Goal: Information Seeking & Learning: Compare options

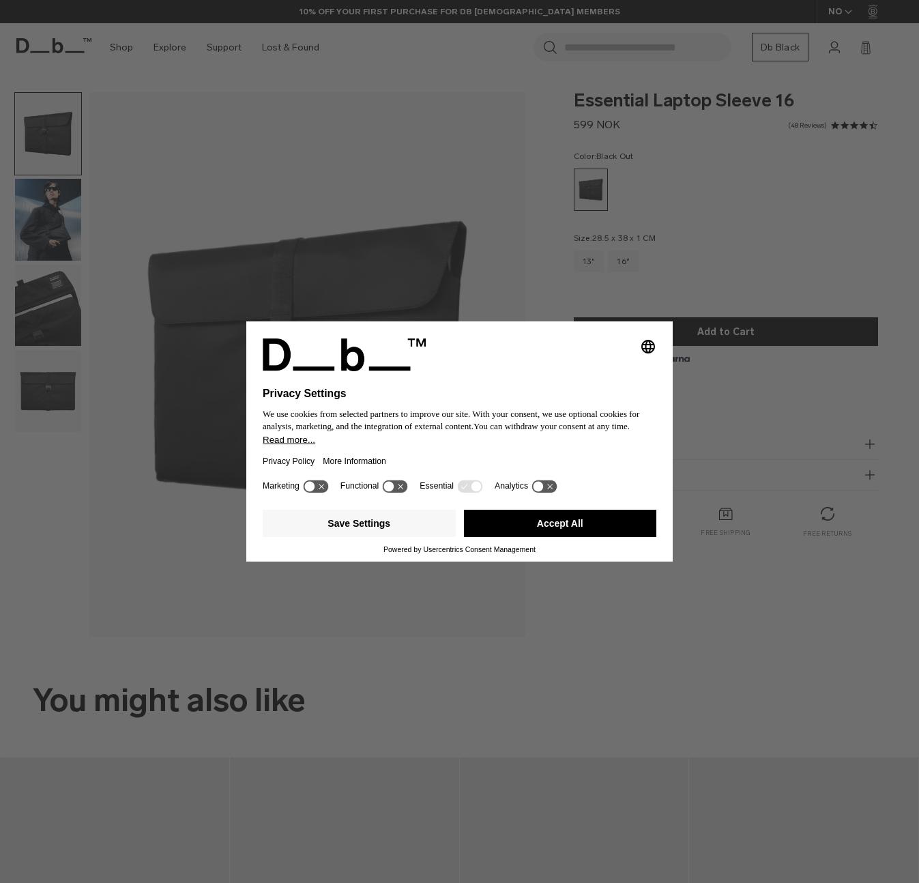
click at [58, 207] on div "Selecting an option will immediately change the language Privacy Settings We us…" at bounding box center [459, 441] width 919 height 883
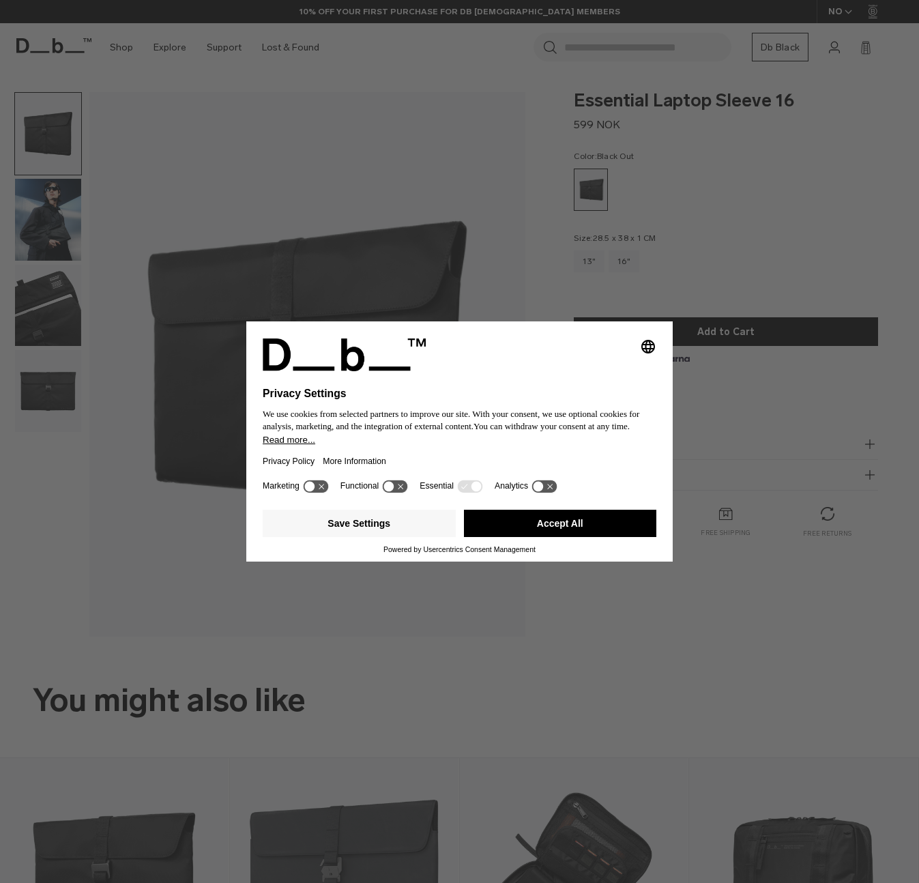
click at [499, 512] on div "Save Settings Accept All" at bounding box center [460, 524] width 394 height 41
click at [499, 527] on button "Accept All" at bounding box center [560, 523] width 193 height 27
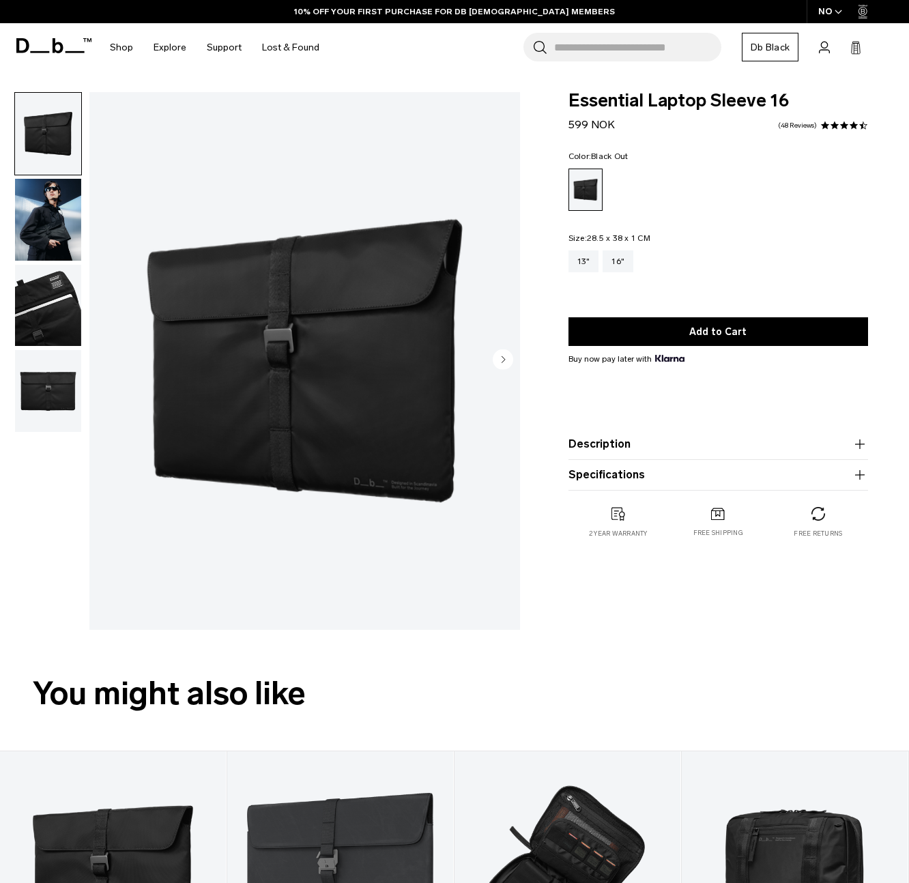
click at [53, 223] on img "button" at bounding box center [48, 220] width 66 height 82
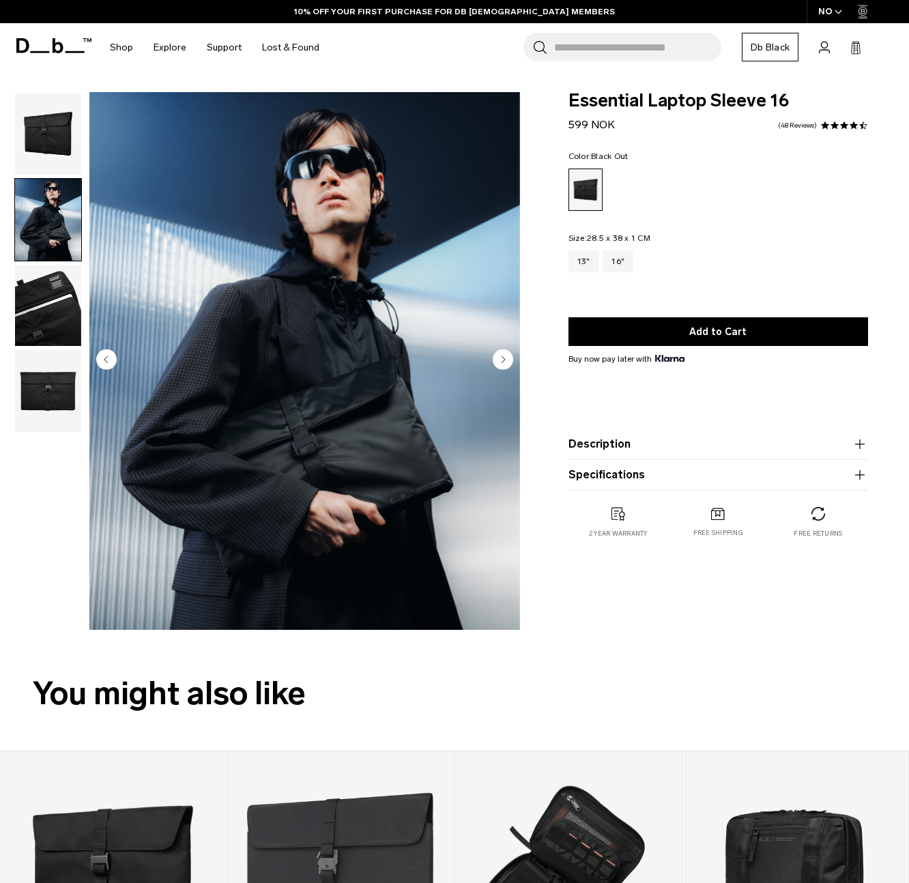
click at [53, 294] on img "button" at bounding box center [48, 306] width 66 height 82
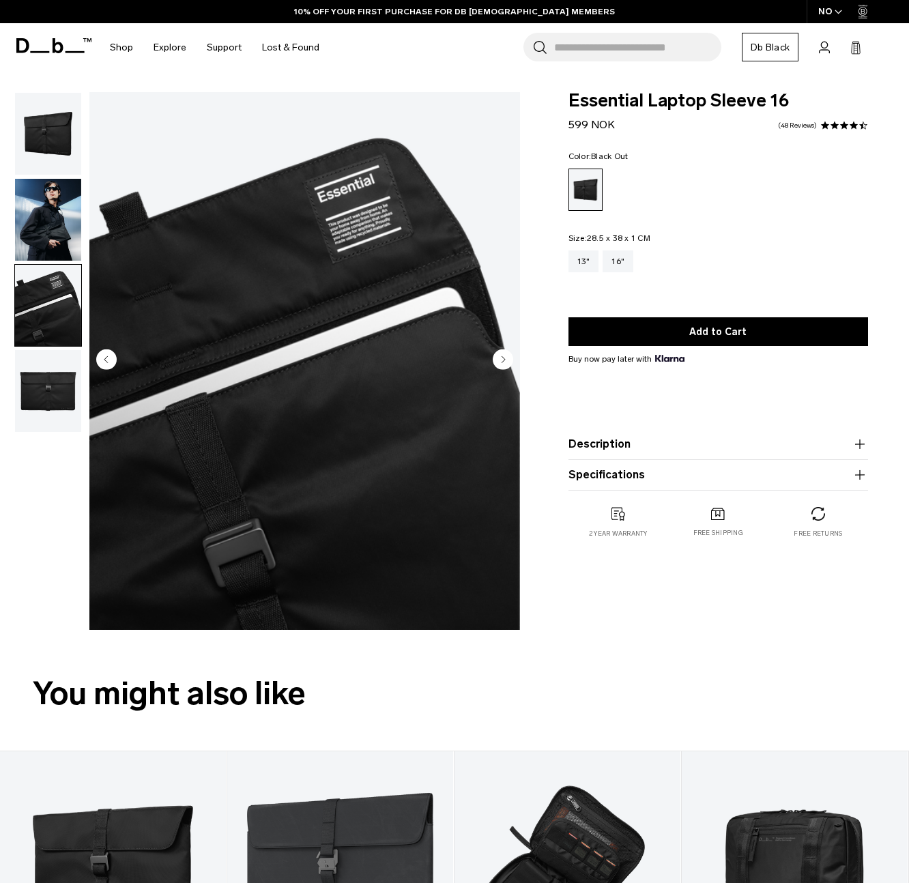
click at [57, 353] on img "button" at bounding box center [48, 391] width 66 height 82
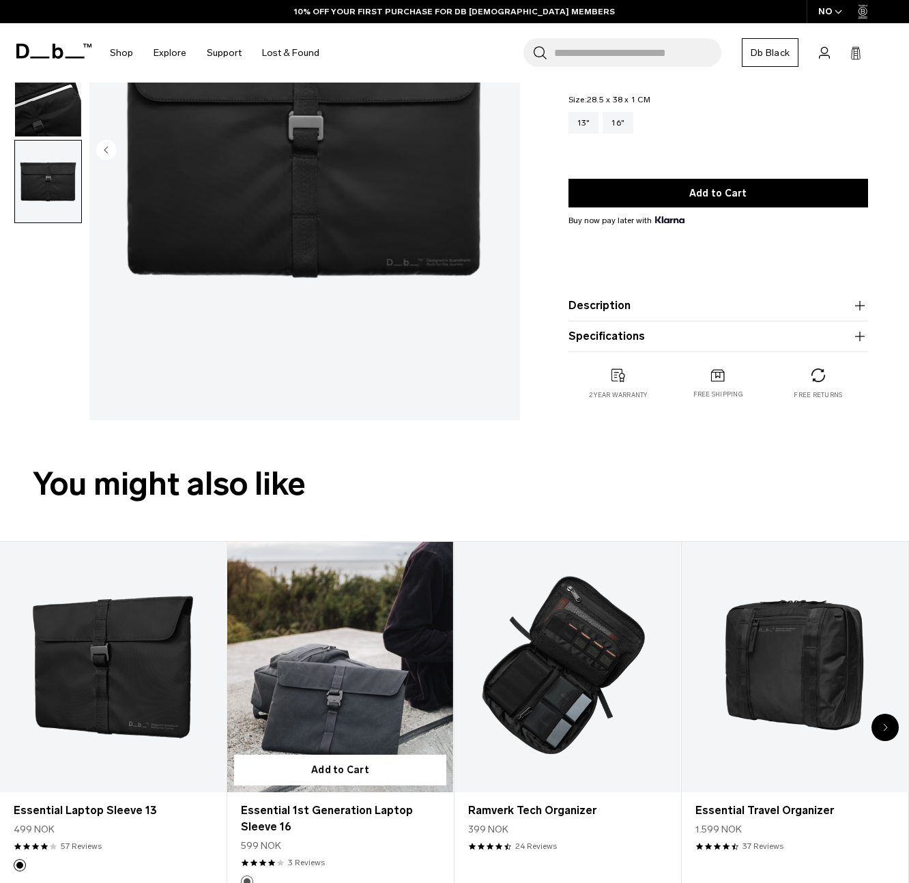
scroll to position [189, 0]
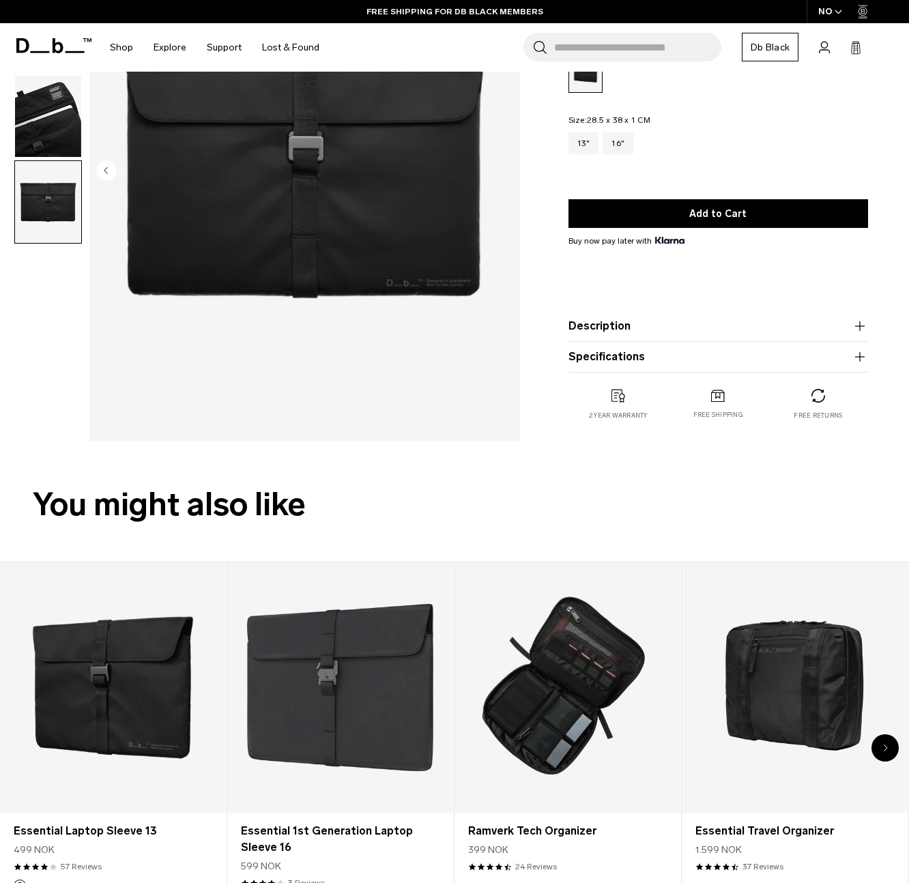
click at [883, 746] on icon "Next slide" at bounding box center [885, 748] width 5 height 8
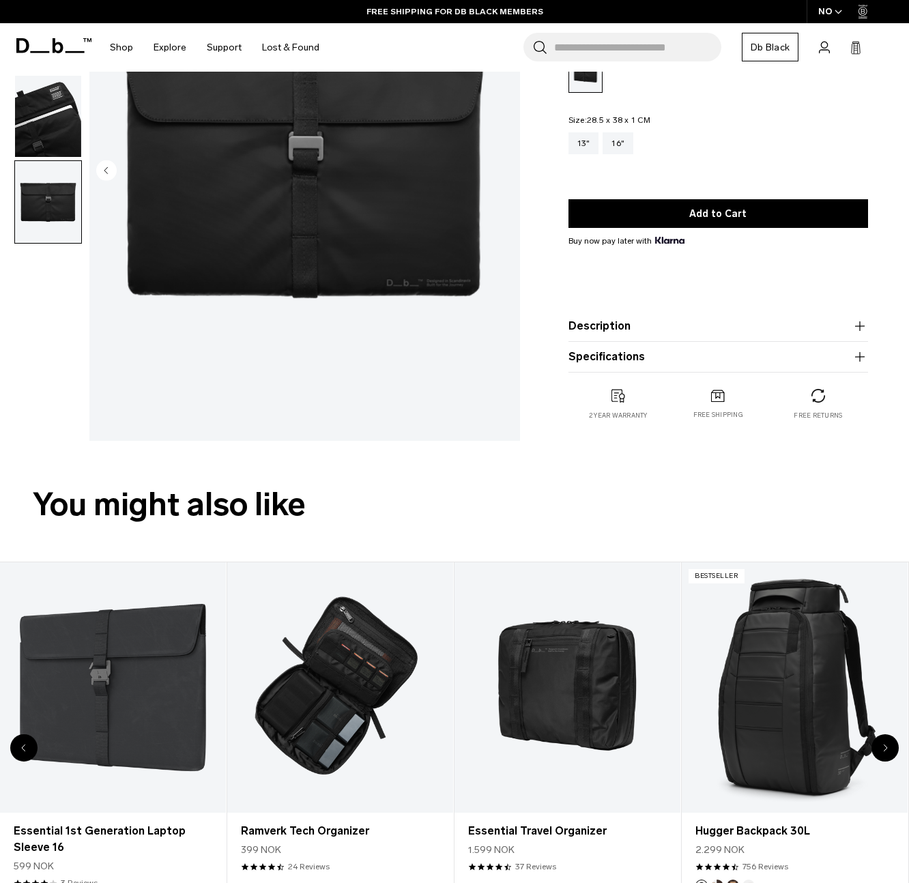
click at [883, 746] on icon "Next slide" at bounding box center [885, 748] width 5 height 8
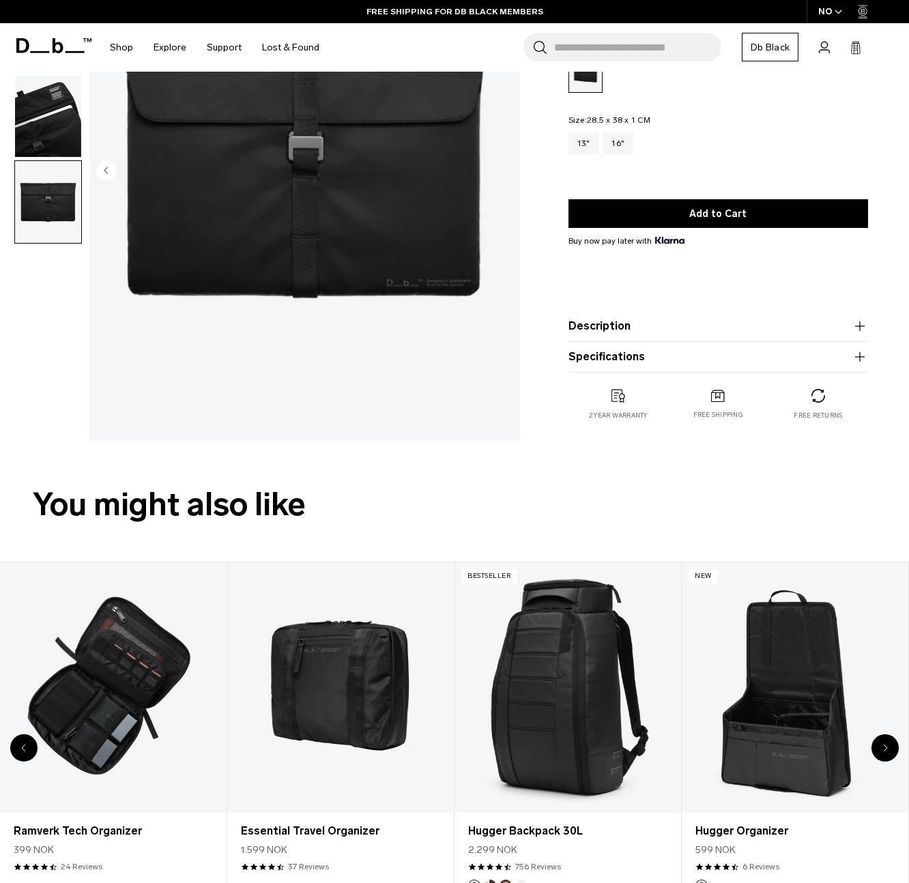
click at [883, 746] on icon "Next slide" at bounding box center [885, 748] width 5 height 8
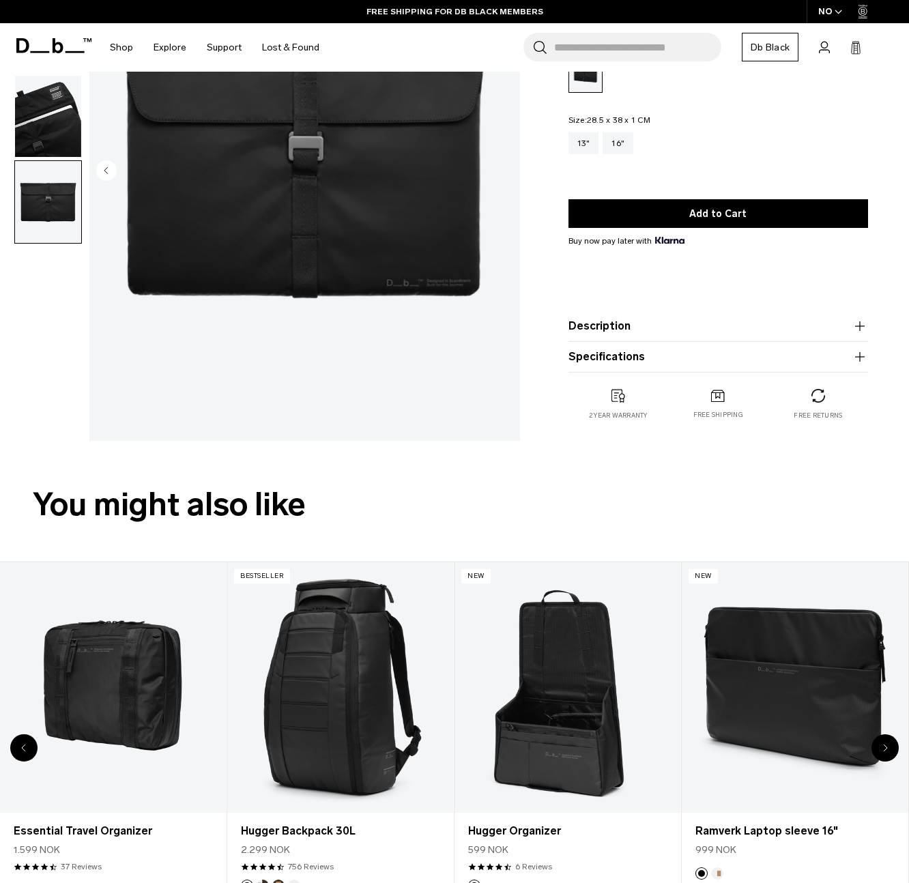
click at [883, 746] on icon "Next slide" at bounding box center [885, 748] width 5 height 8
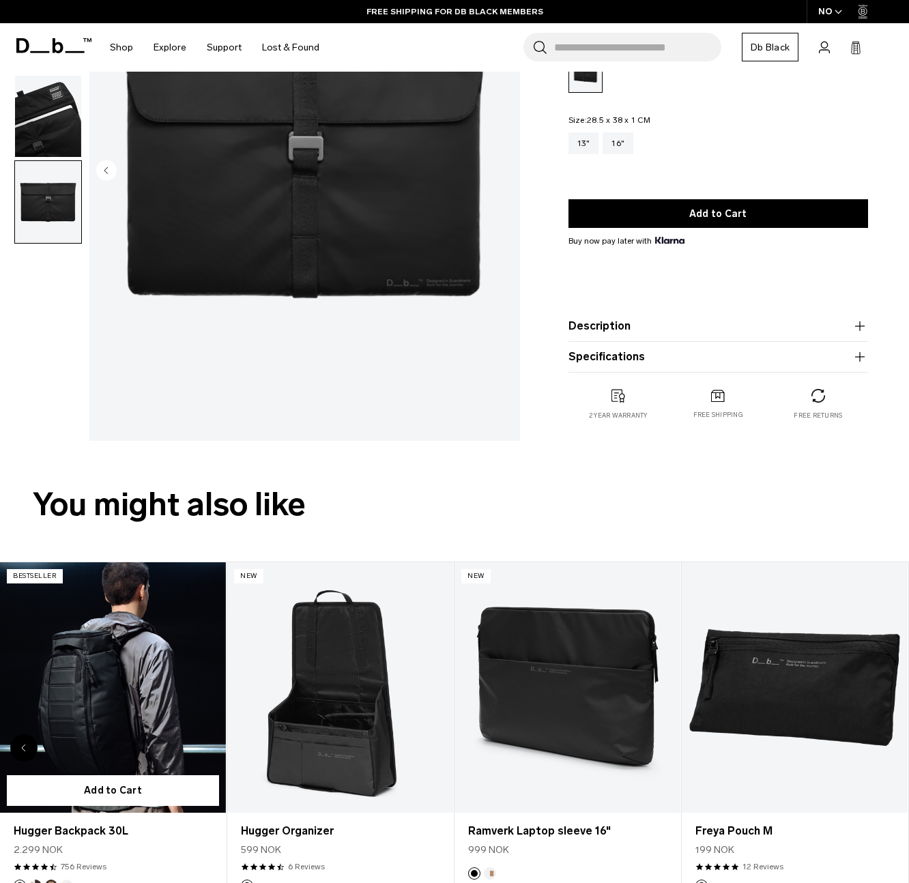
click at [164, 646] on link "Hugger Backpack 30L" at bounding box center [113, 687] width 226 height 251
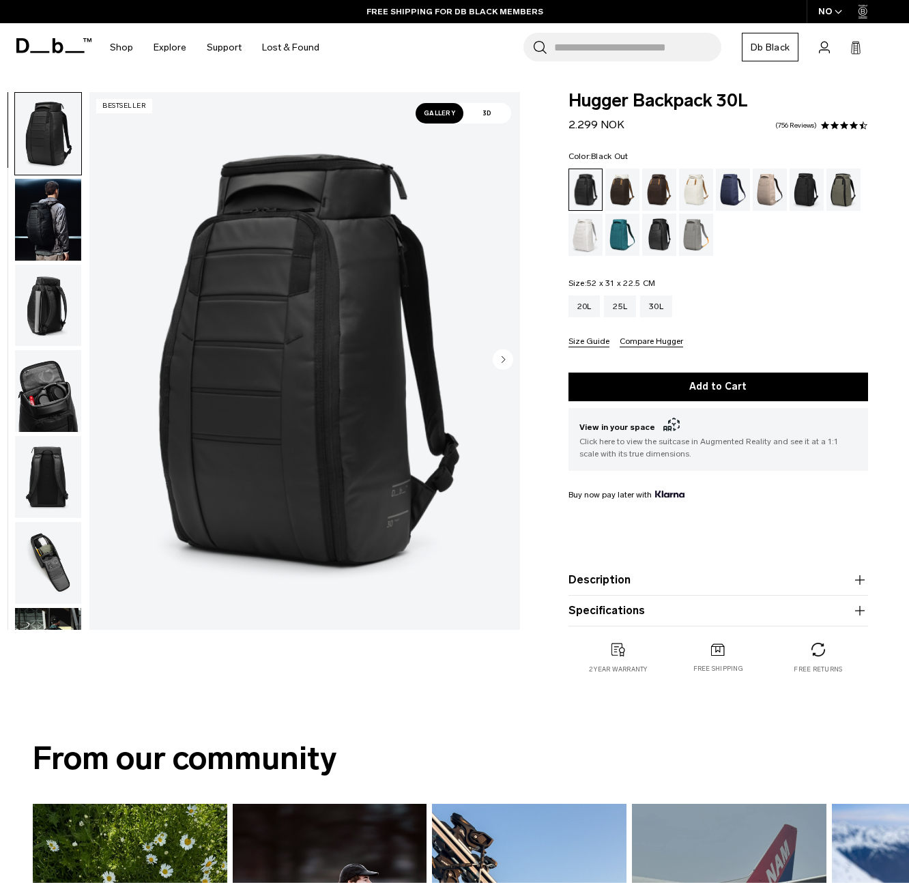
click at [4, 406] on div "01 / 11 Bestseller" at bounding box center [263, 364] width 527 height 544
click at [33, 392] on img "button" at bounding box center [48, 391] width 66 height 82
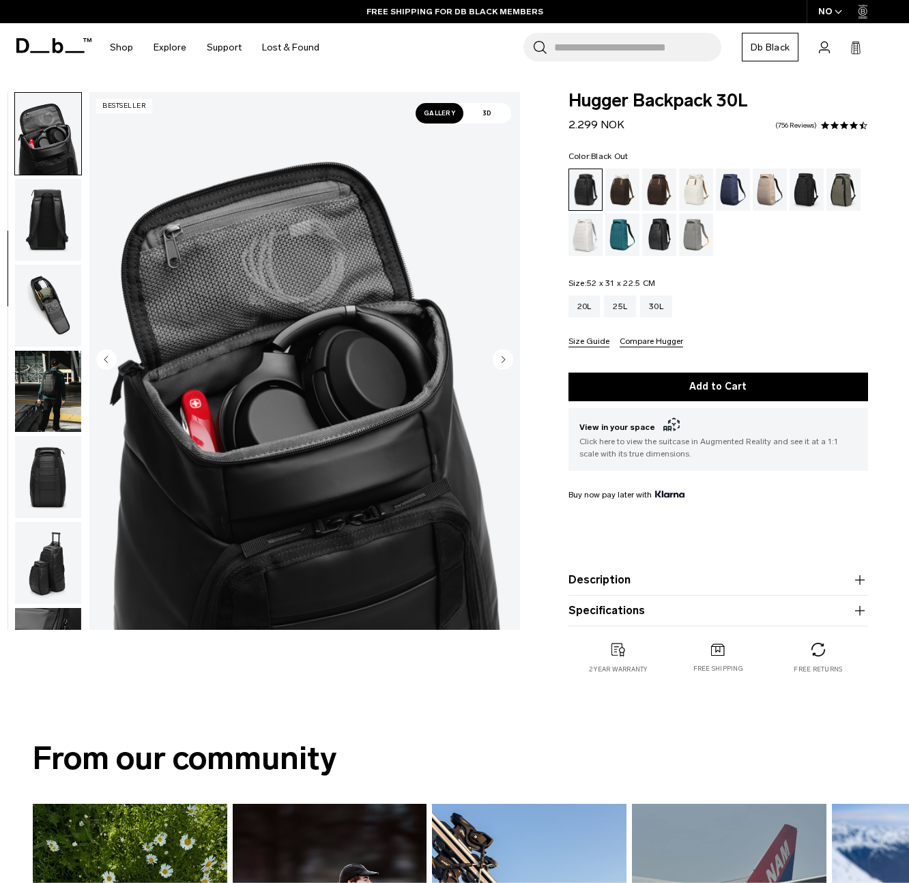
click at [47, 315] on img "button" at bounding box center [48, 306] width 66 height 82
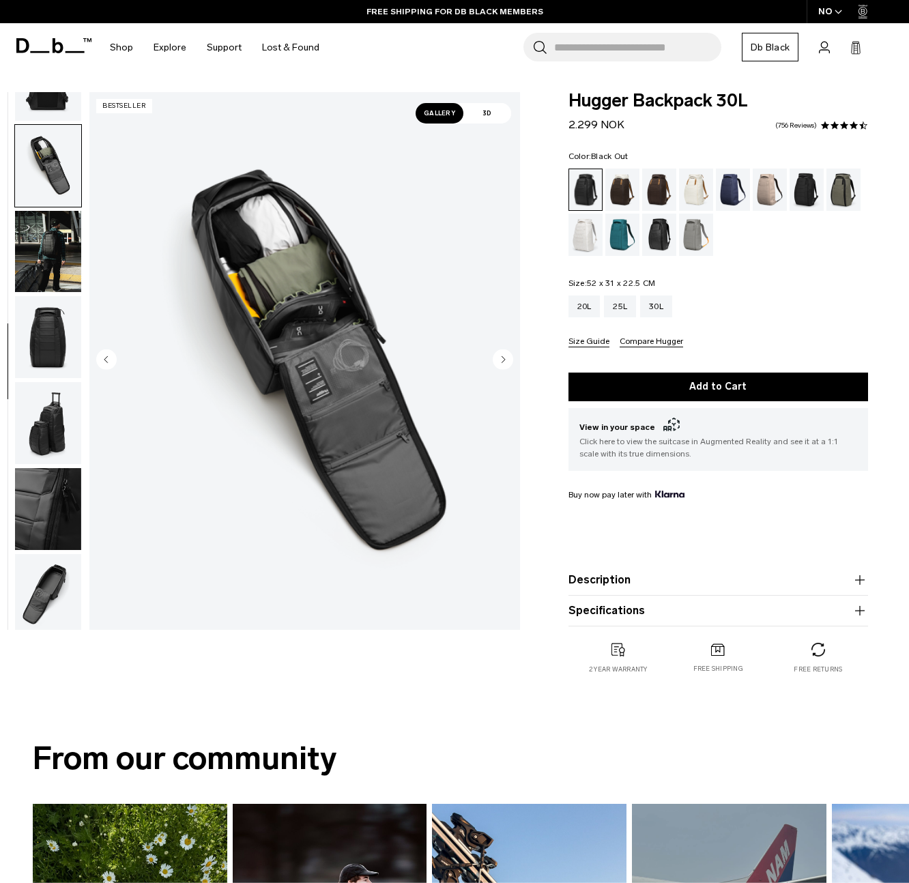
scroll to position [404, 0]
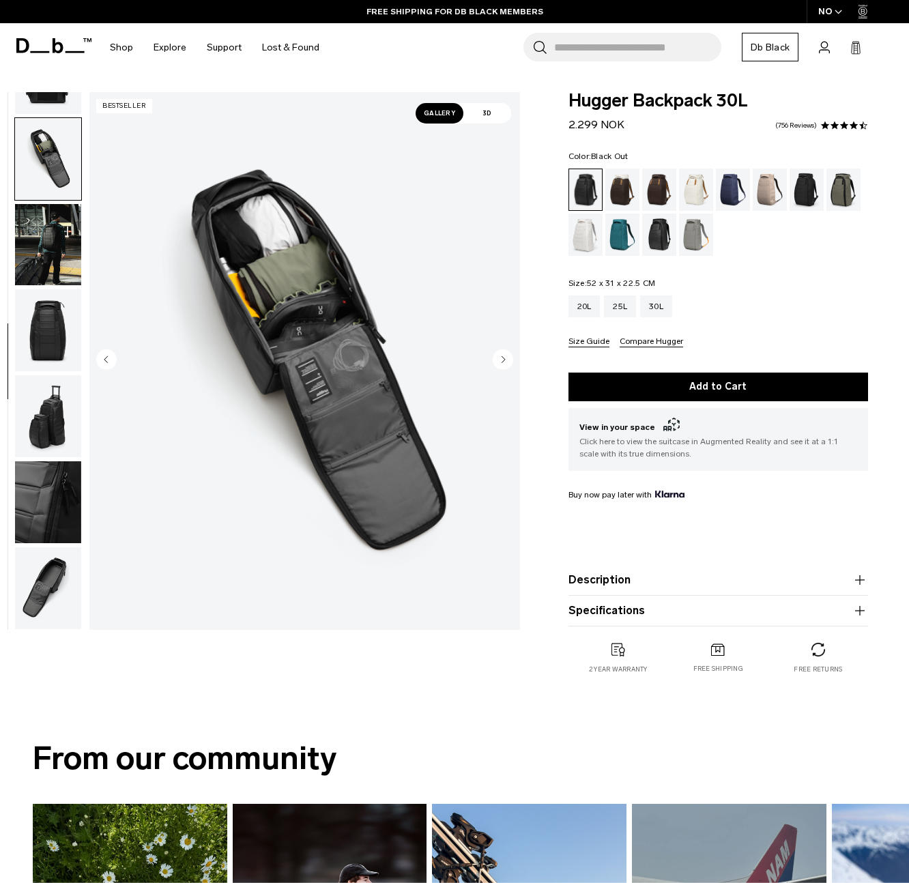
click at [51, 234] on img "button" at bounding box center [48, 245] width 66 height 82
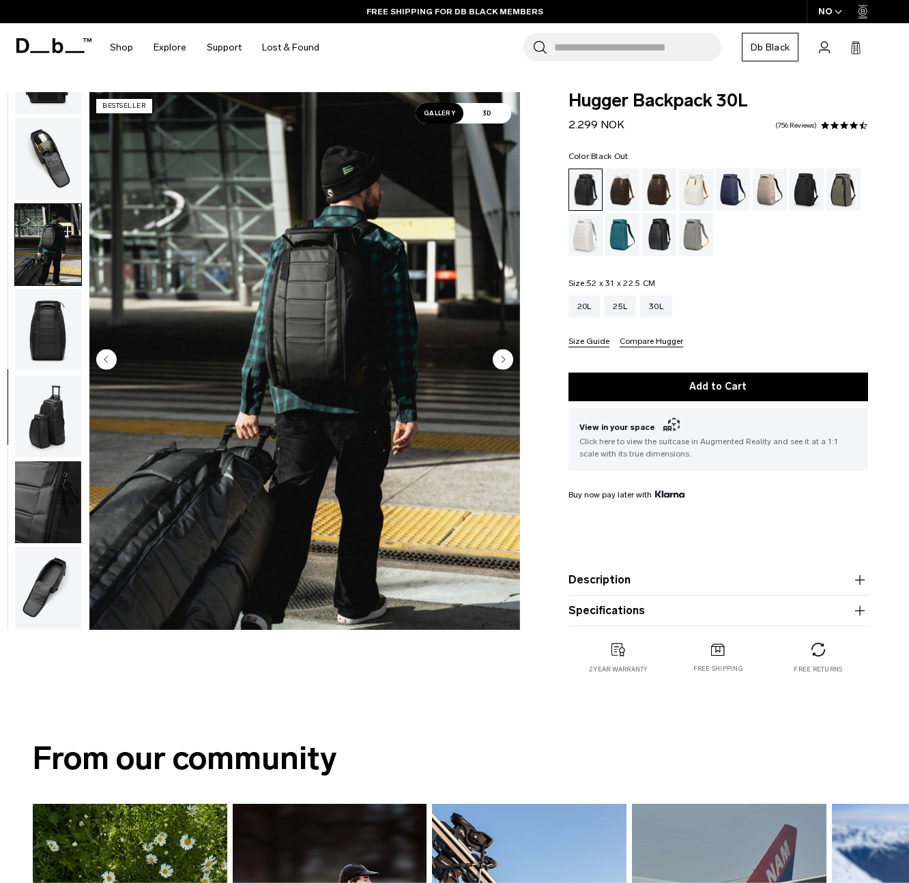
click at [51, 333] on img "button" at bounding box center [48, 330] width 66 height 82
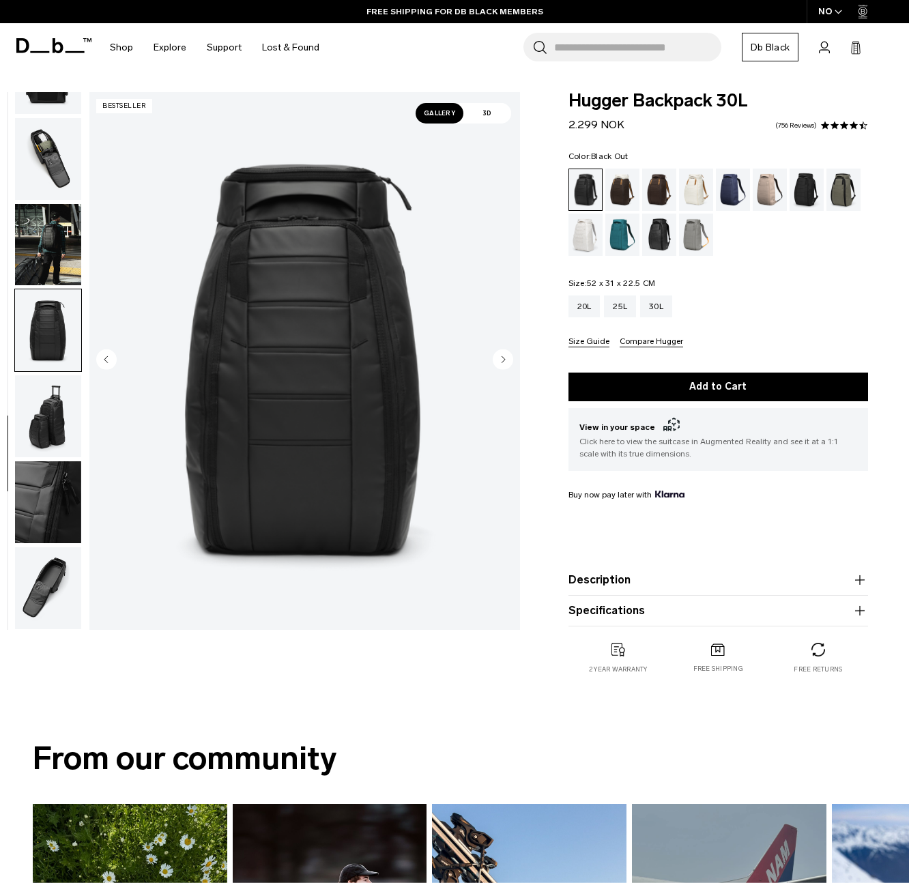
click at [52, 407] on img "button" at bounding box center [48, 416] width 66 height 82
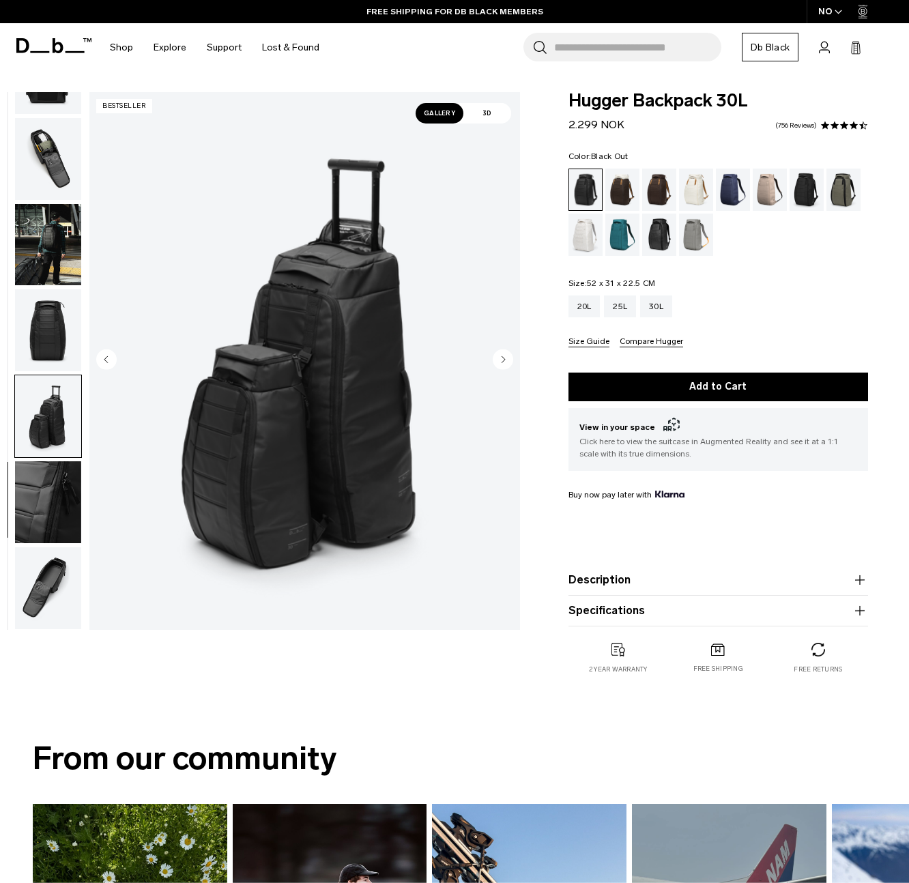
click at [53, 497] on img "button" at bounding box center [48, 502] width 66 height 82
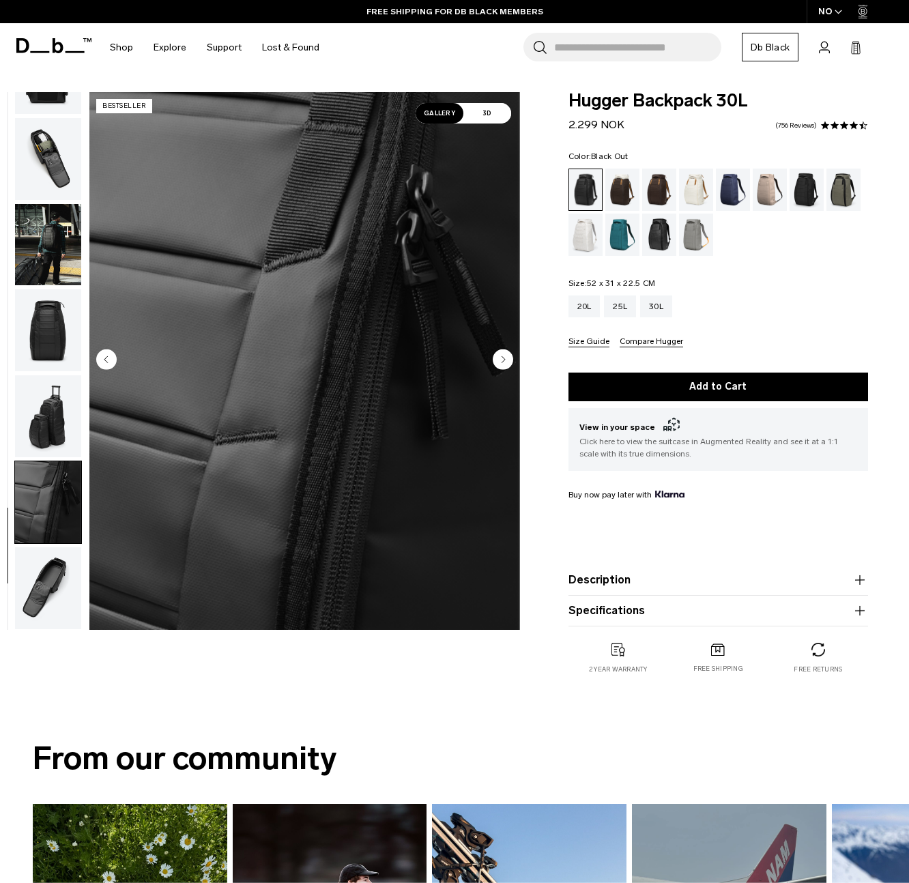
click at [41, 567] on img "button" at bounding box center [48, 588] width 66 height 82
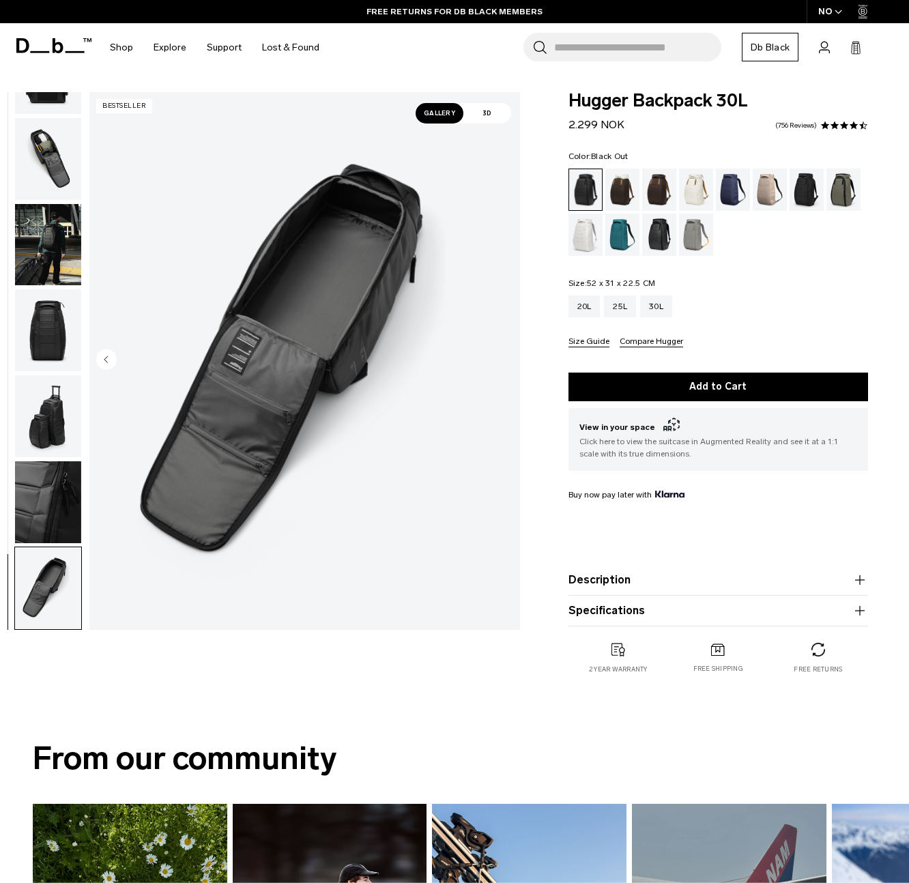
click at [59, 162] on img "button" at bounding box center [48, 159] width 66 height 82
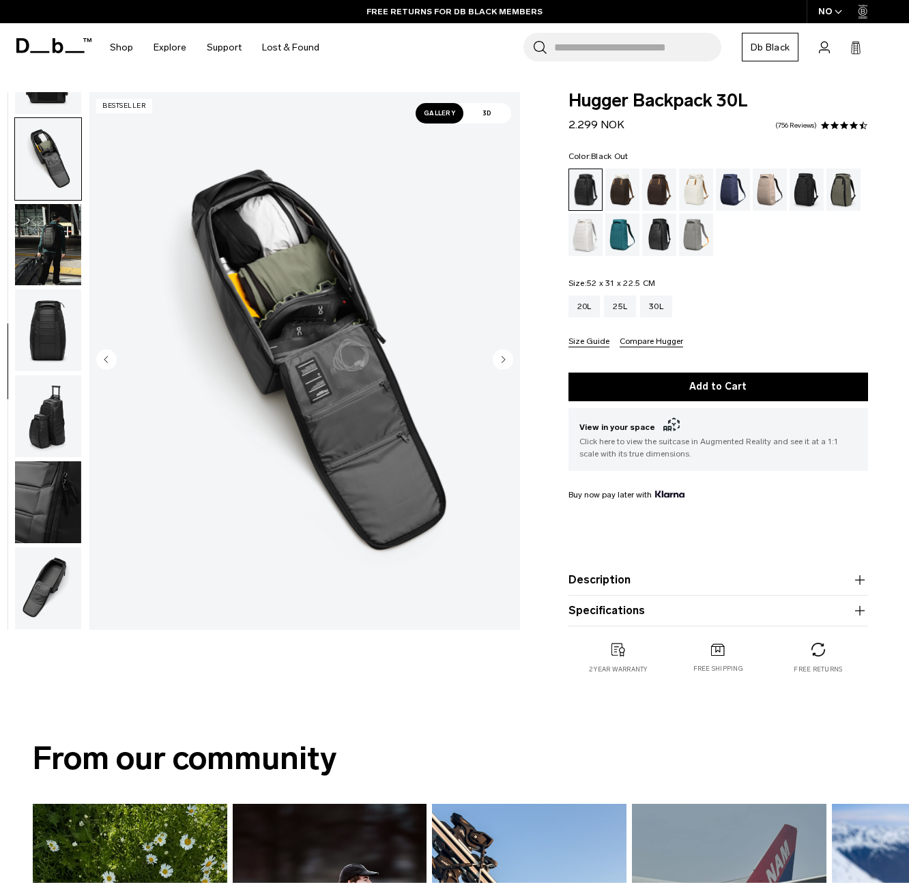
click at [59, 162] on img "button" at bounding box center [48, 159] width 66 height 82
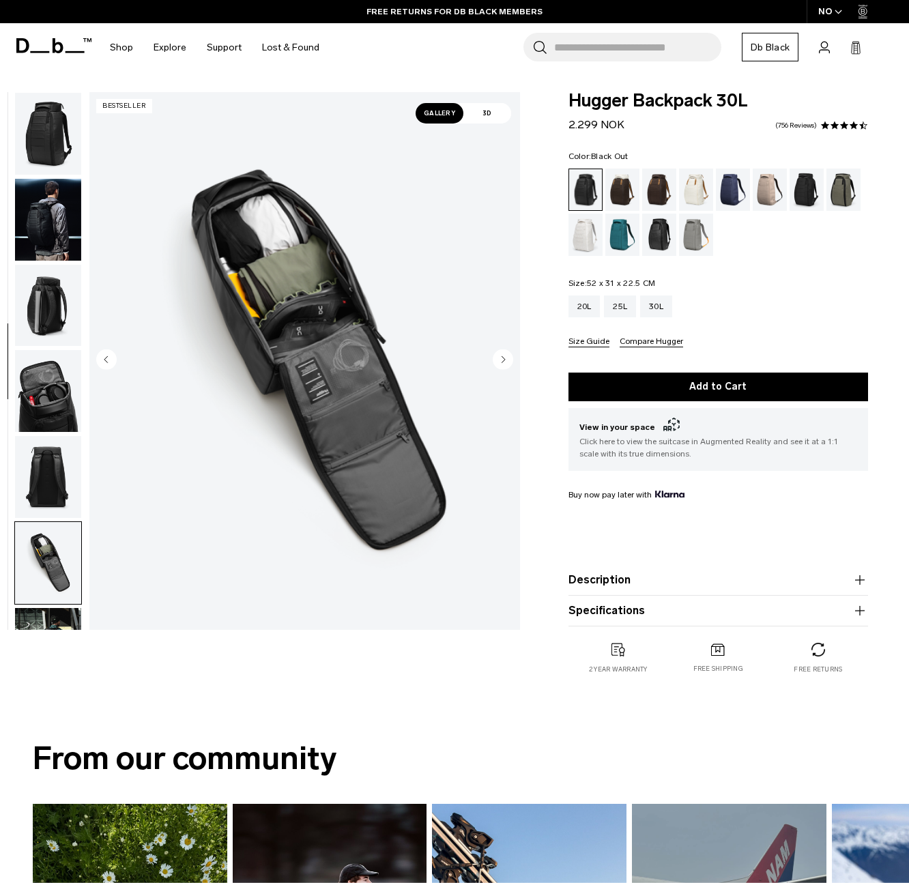
click at [43, 130] on img "button" at bounding box center [48, 134] width 66 height 82
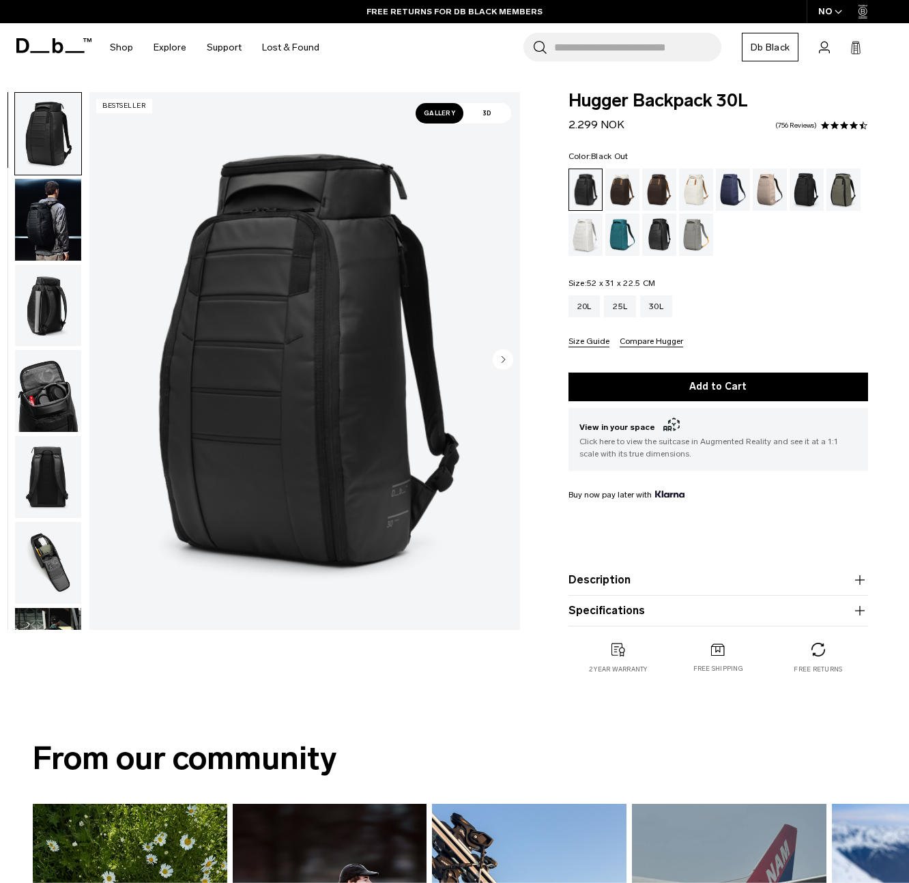
click at [40, 51] on icon at bounding box center [39, 52] width 19 height 2
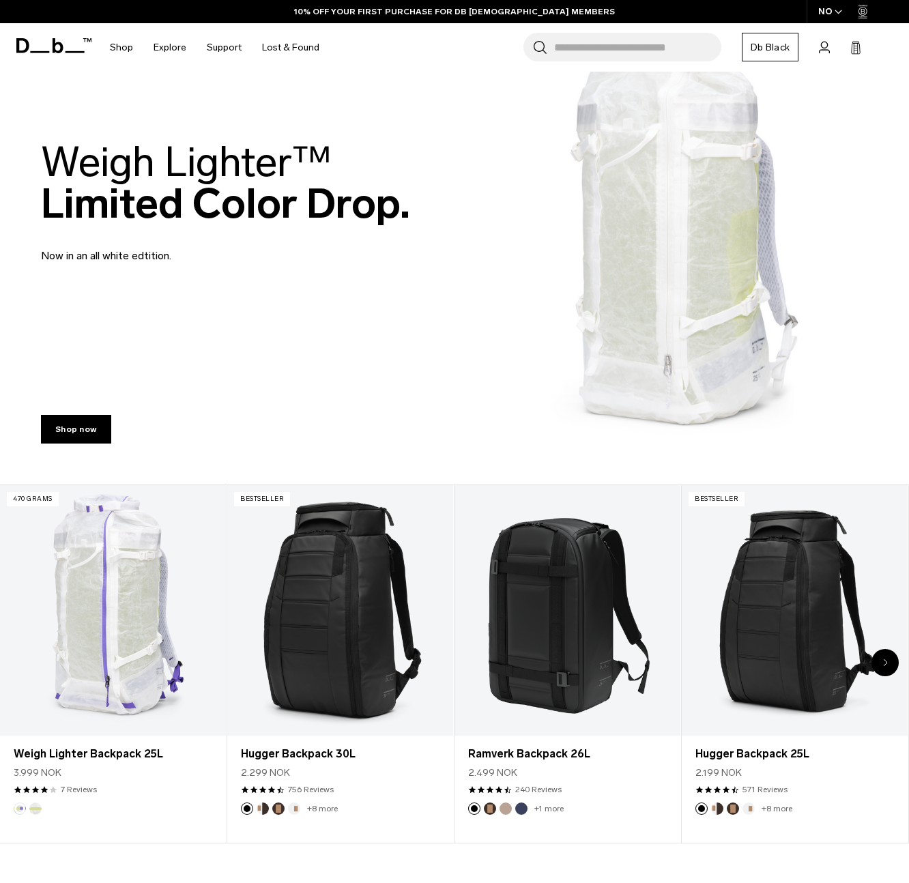
scroll to position [79, 0]
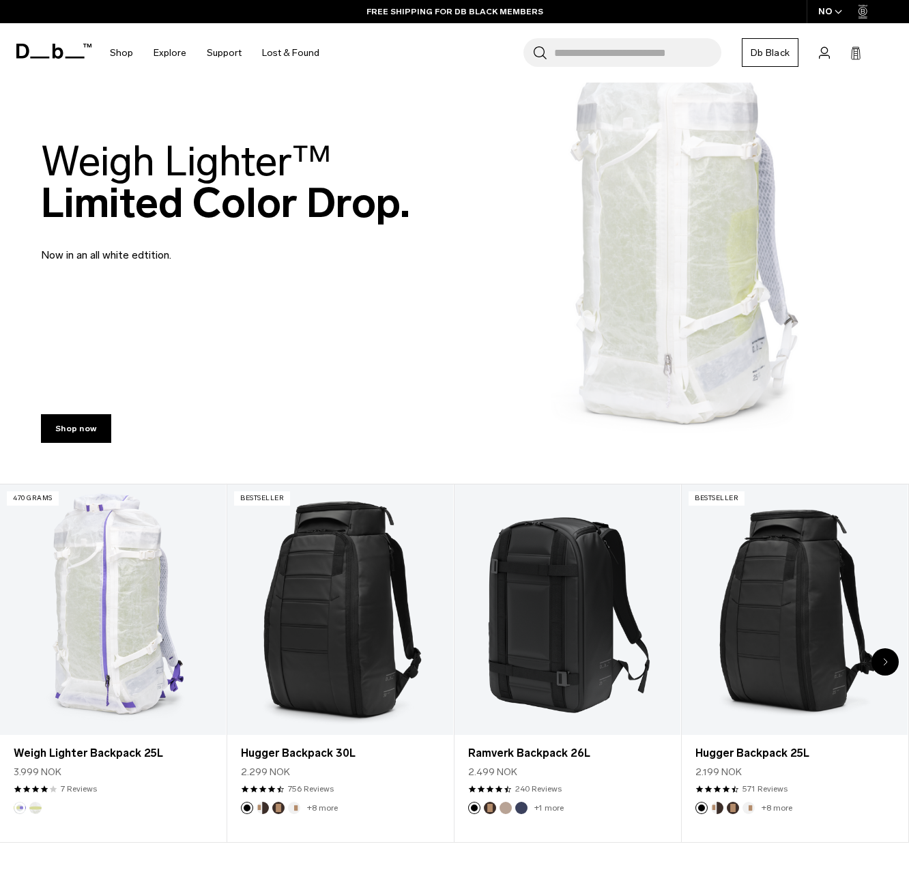
click at [883, 656] on div "Next slide" at bounding box center [884, 661] width 27 height 27
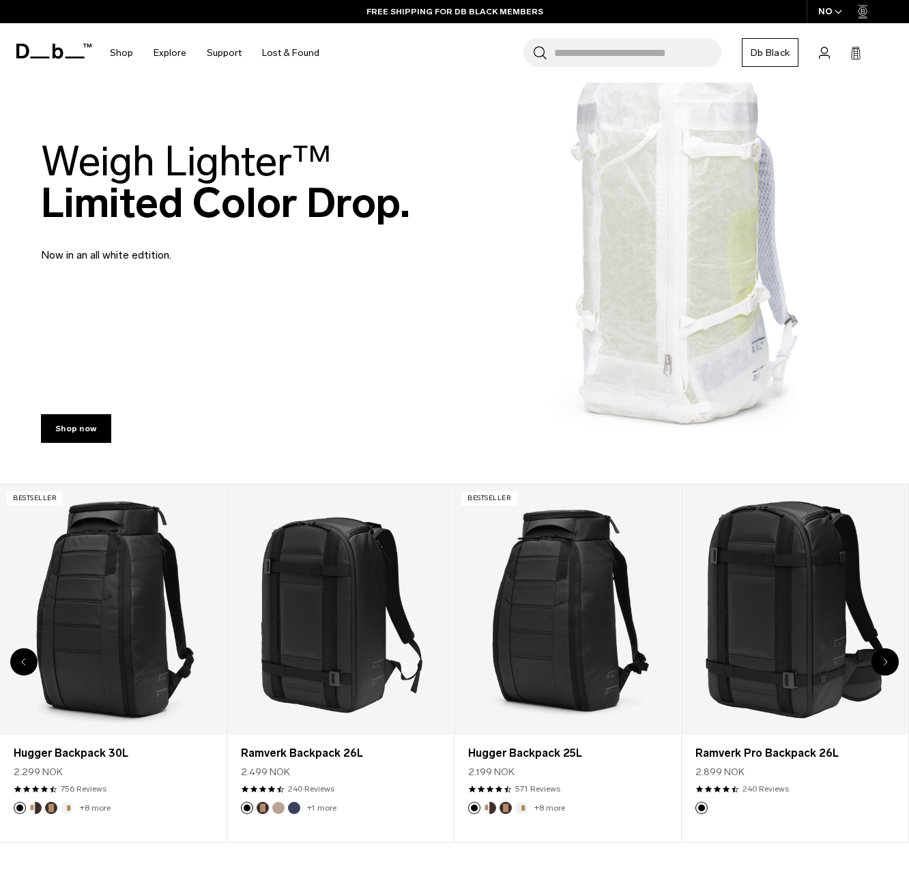
click at [884, 659] on icon "Next slide" at bounding box center [885, 662] width 5 height 8
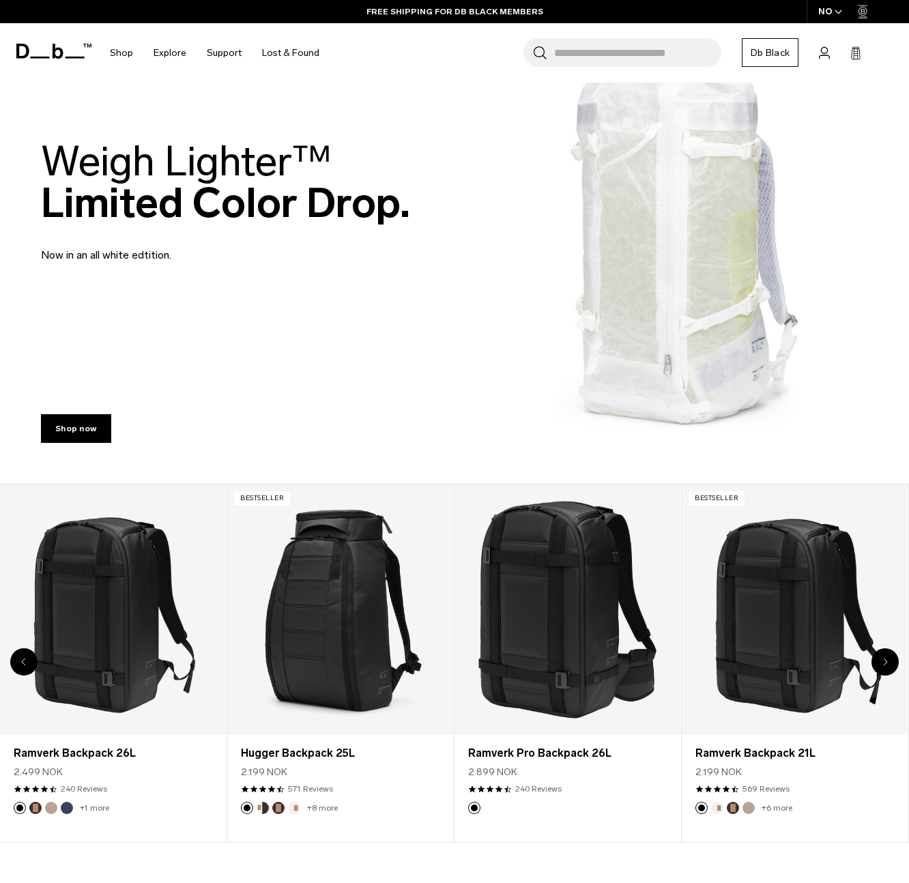
click at [886, 660] on icon "Next slide" at bounding box center [884, 662] width 3 height 6
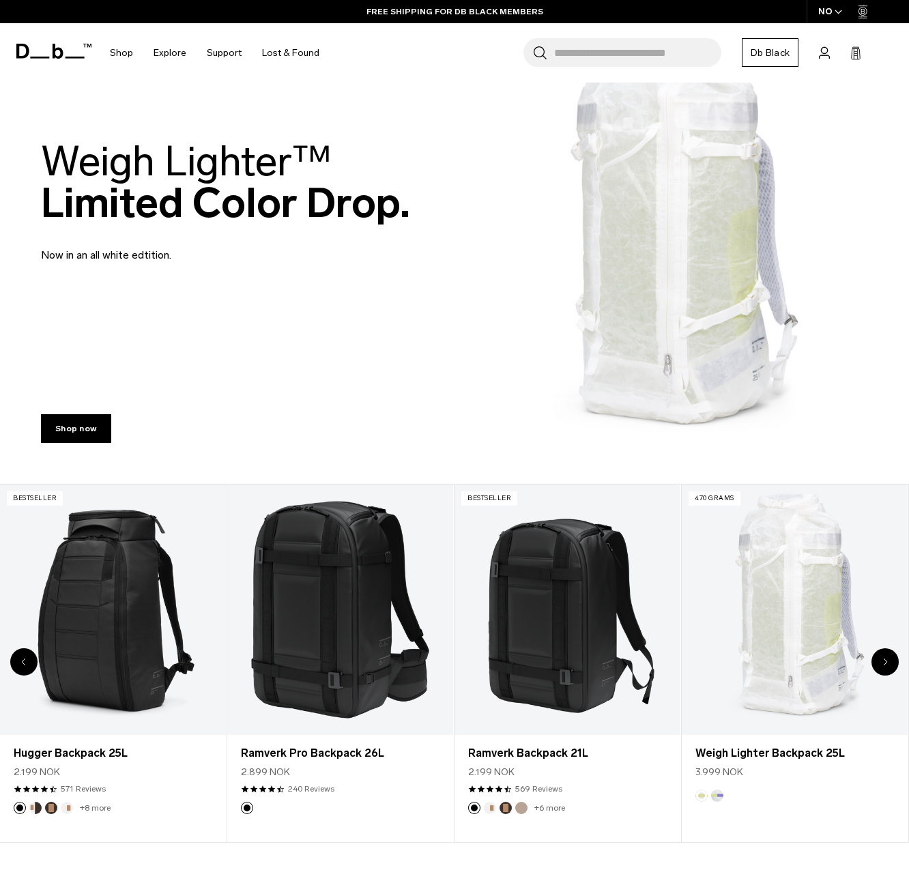
click at [886, 660] on icon "Next slide" at bounding box center [884, 662] width 3 height 6
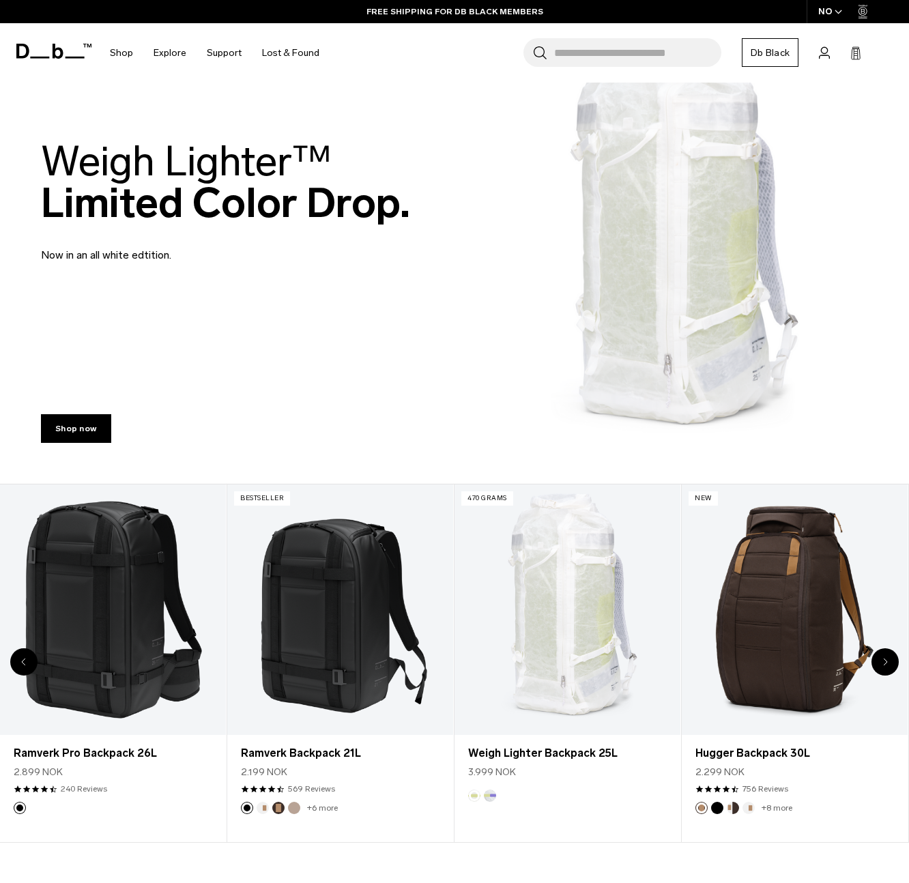
click at [886, 660] on icon "Next slide" at bounding box center [884, 662] width 3 height 6
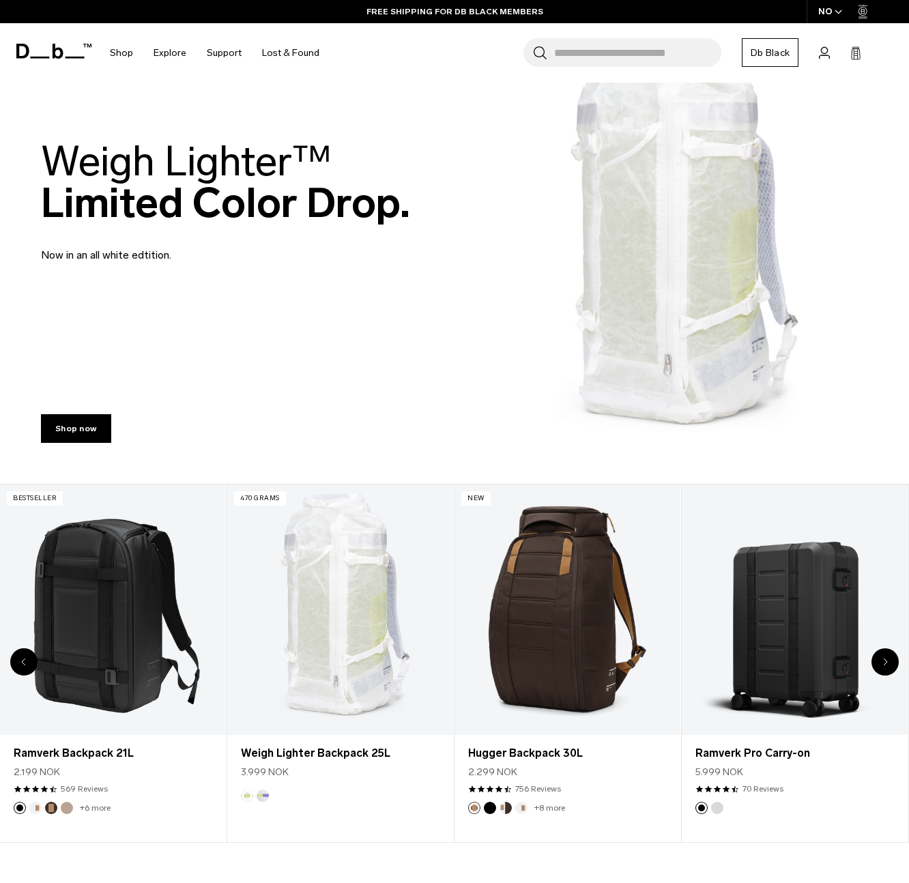
click at [886, 660] on icon "Next slide" at bounding box center [884, 662] width 3 height 6
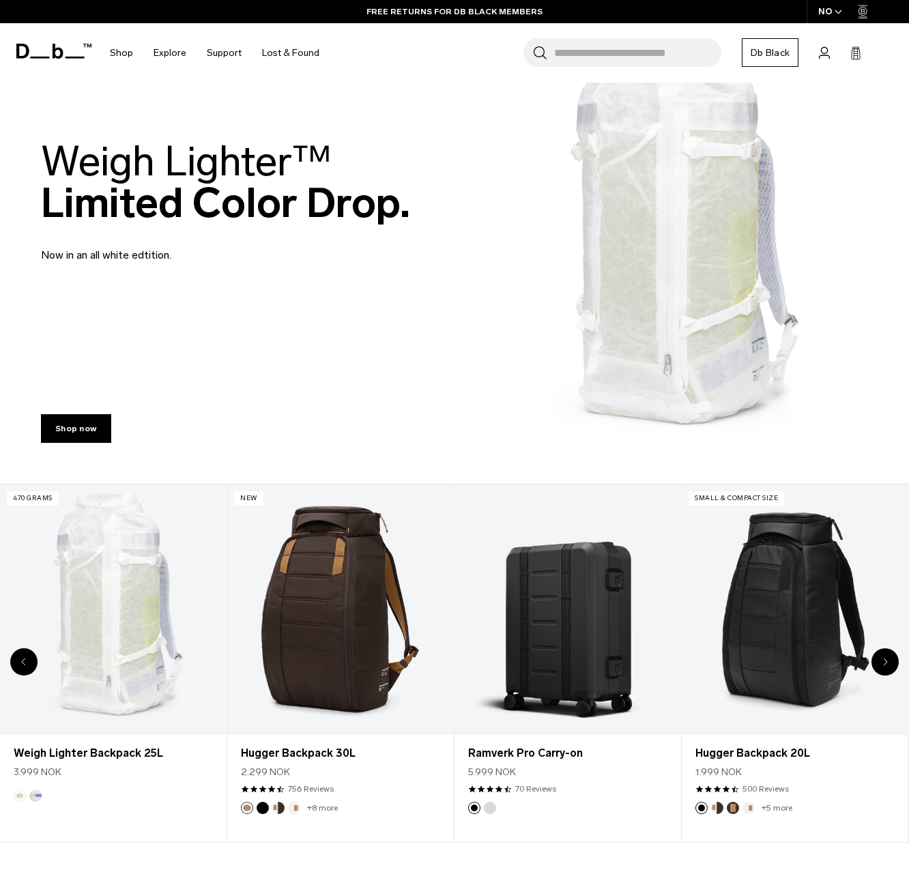
click at [886, 660] on icon "Next slide" at bounding box center [884, 662] width 3 height 6
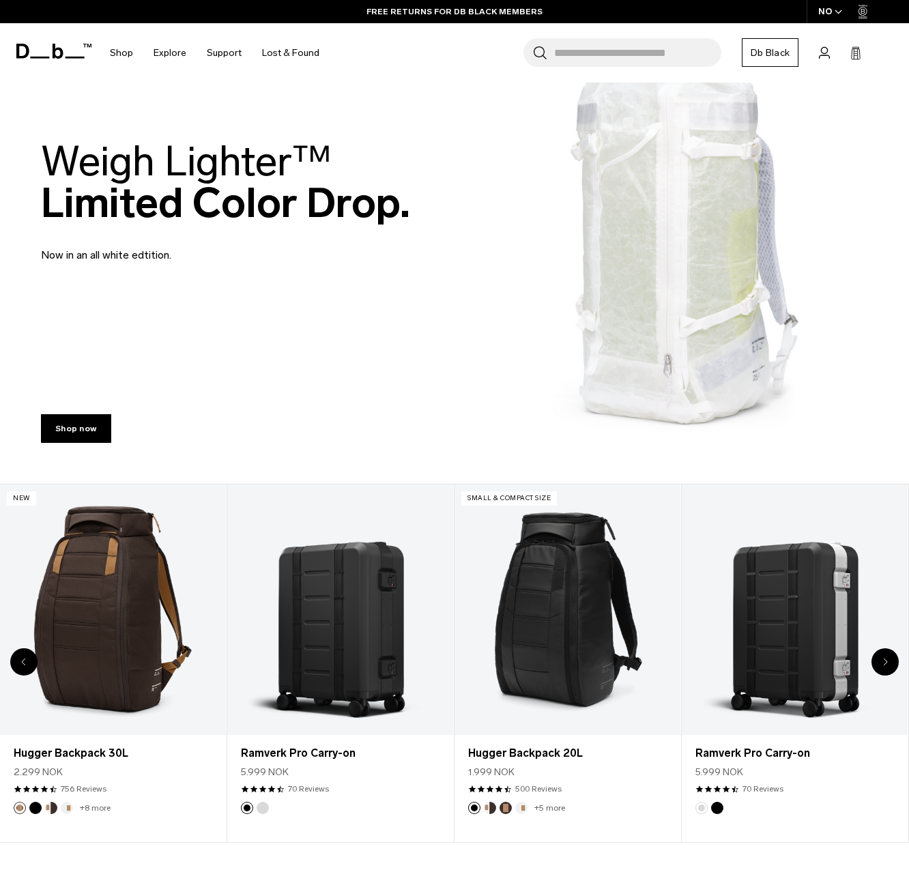
click at [886, 660] on icon "Next slide" at bounding box center [884, 662] width 3 height 6
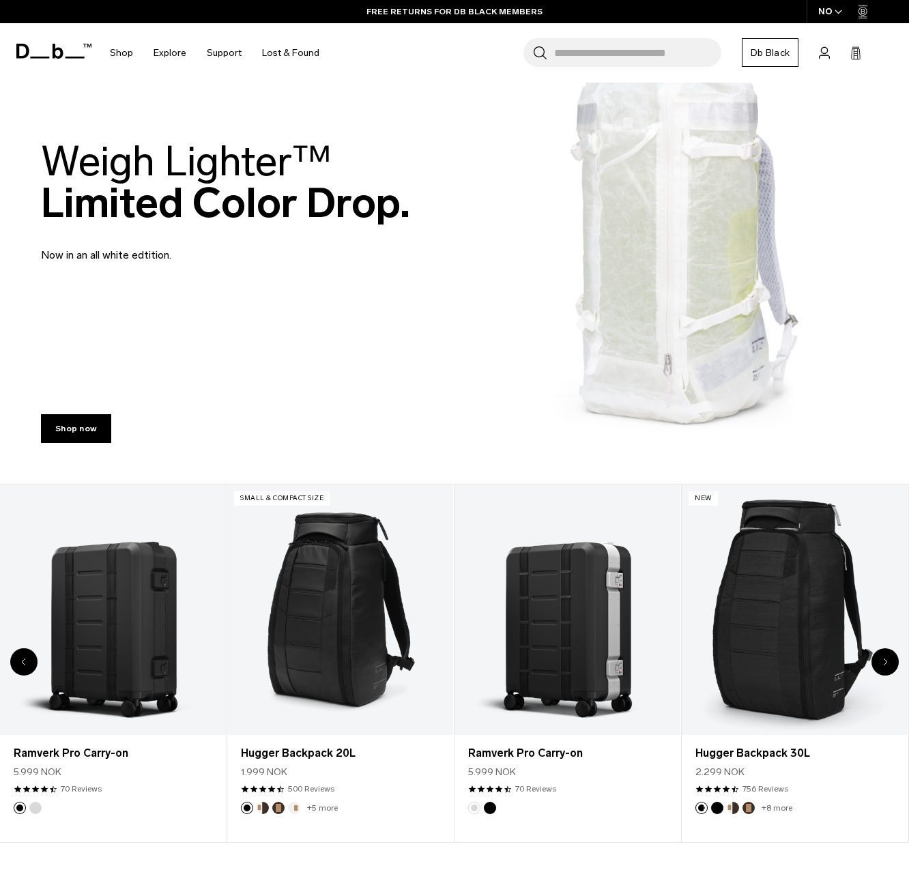
click at [886, 660] on icon "Next slide" at bounding box center [884, 662] width 3 height 6
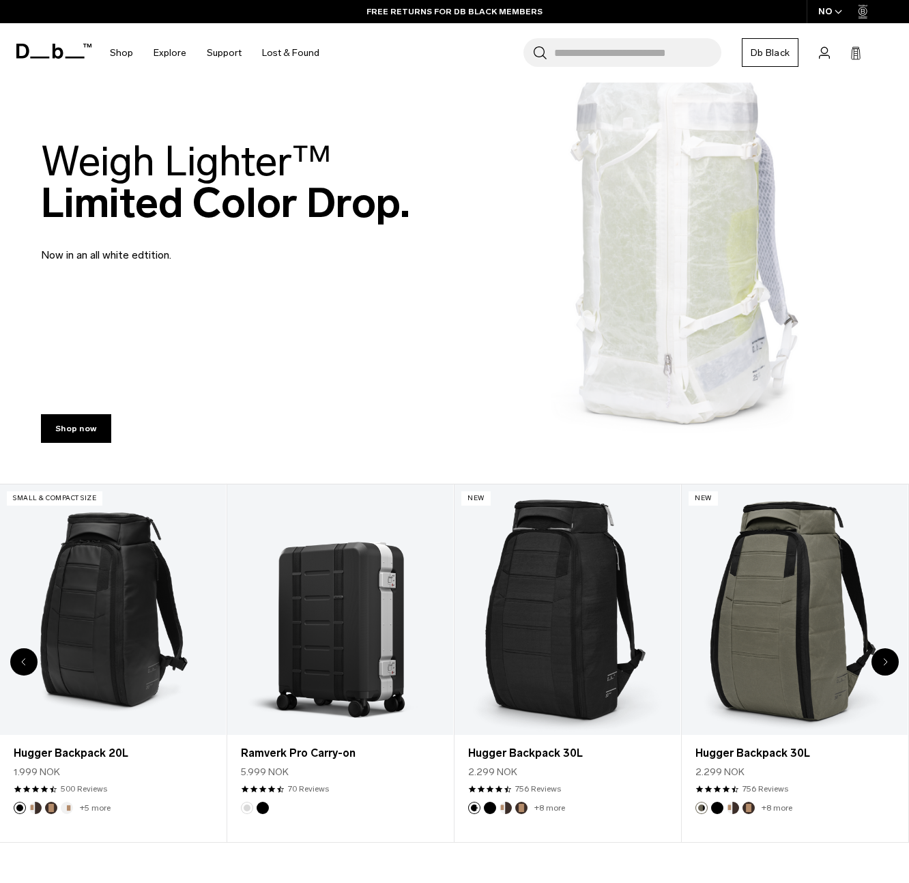
click at [886, 660] on icon "Next slide" at bounding box center [884, 662] width 3 height 6
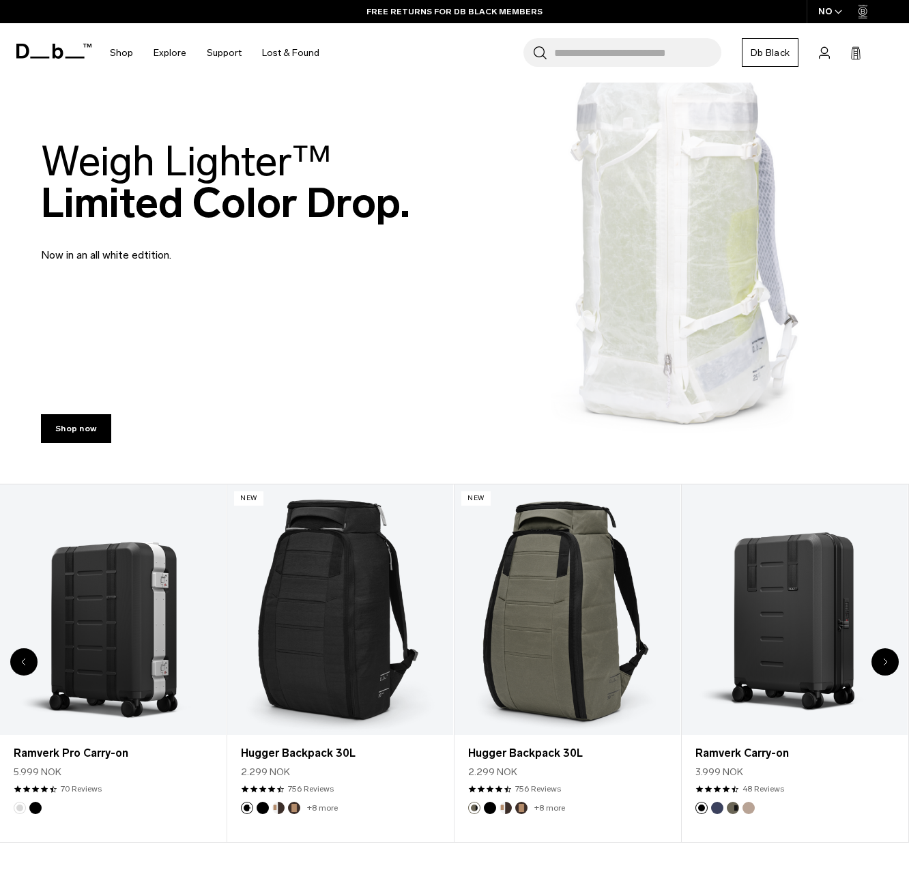
click at [886, 660] on icon "Next slide" at bounding box center [884, 662] width 3 height 6
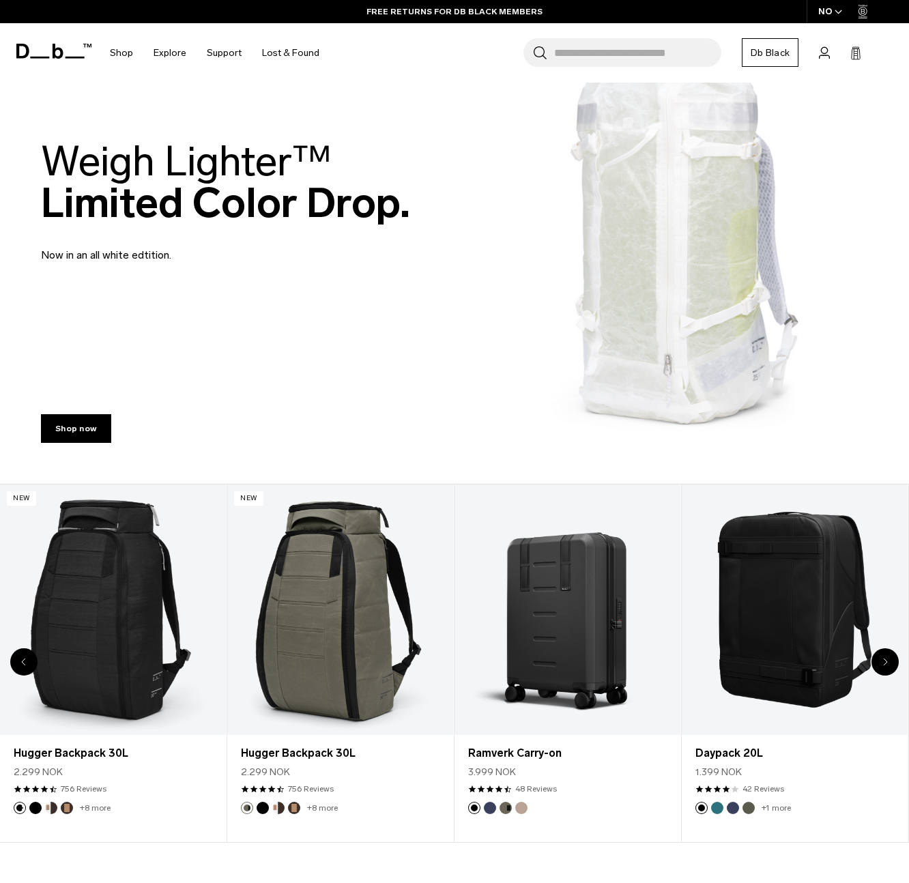
click at [886, 660] on icon "Next slide" at bounding box center [884, 662] width 3 height 6
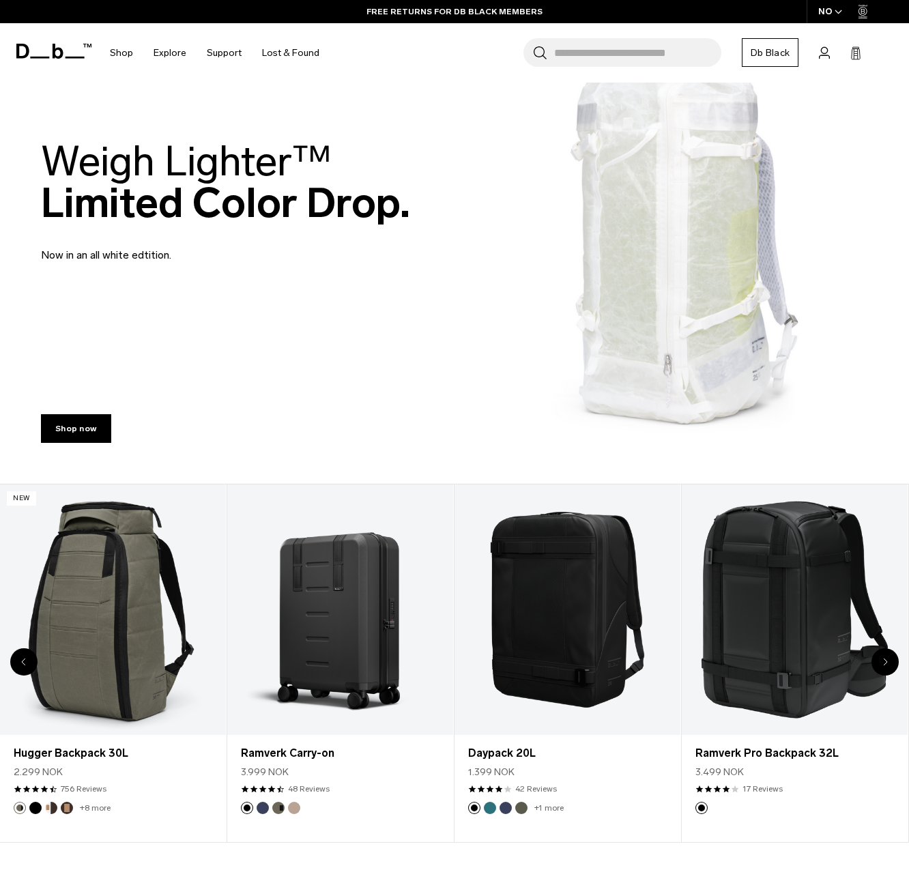
click at [886, 660] on icon "Next slide" at bounding box center [884, 662] width 3 height 6
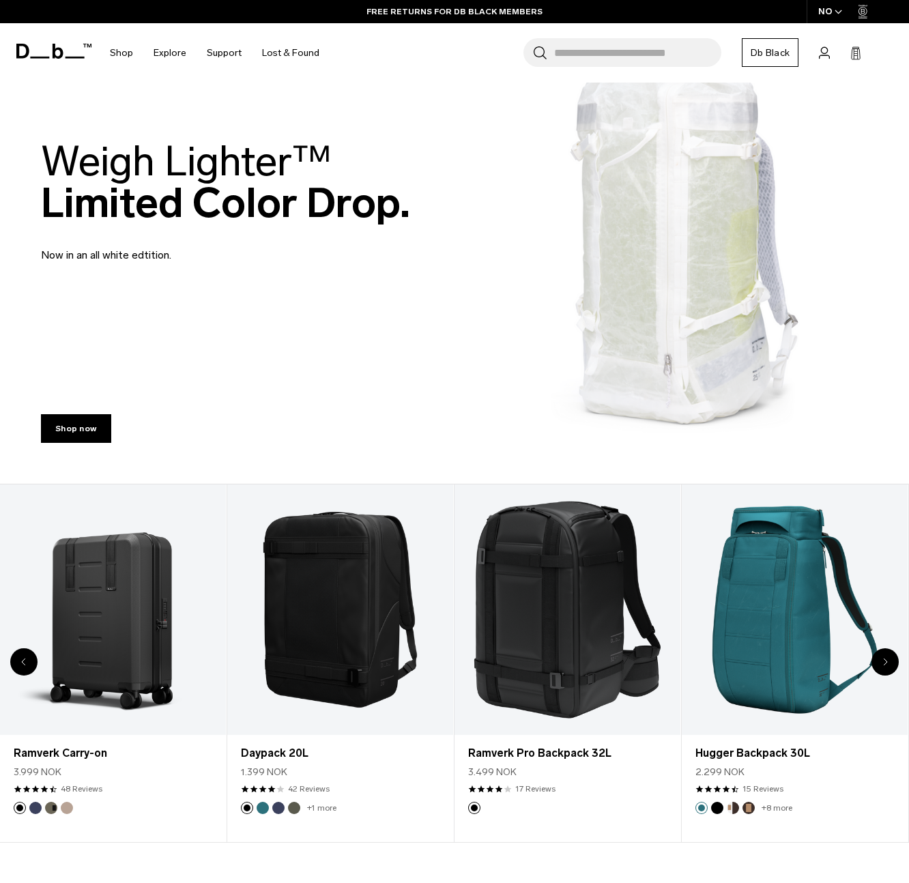
click at [886, 660] on icon "Next slide" at bounding box center [884, 662] width 3 height 6
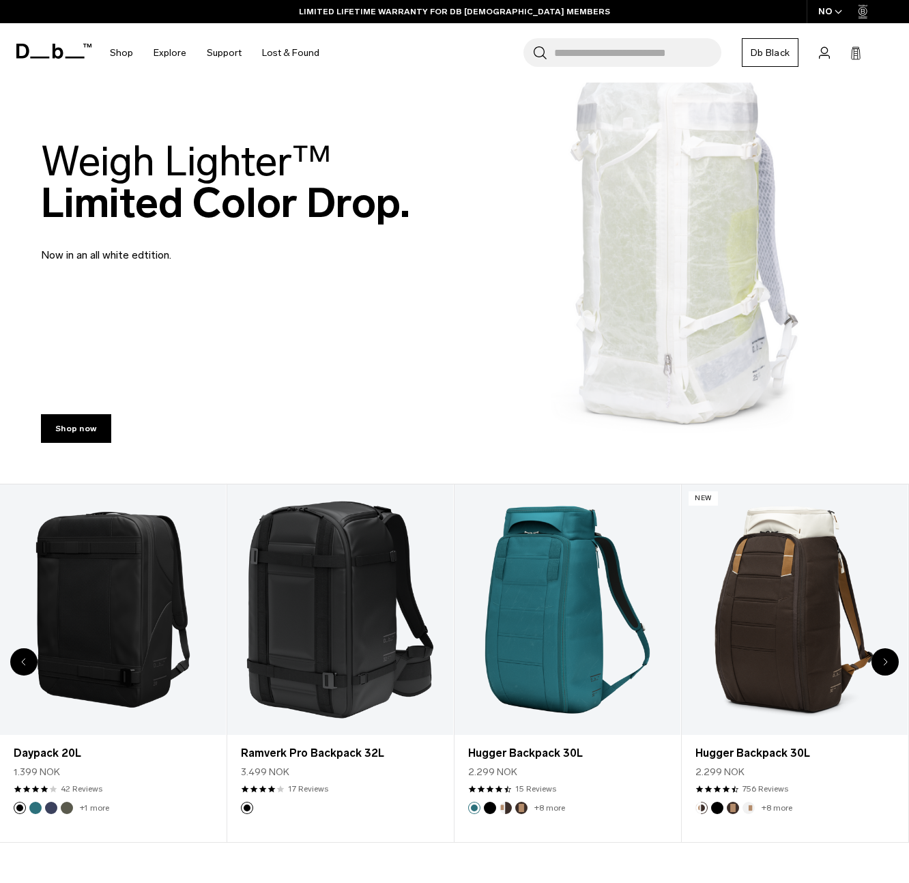
click at [886, 660] on icon "Next slide" at bounding box center [884, 662] width 3 height 6
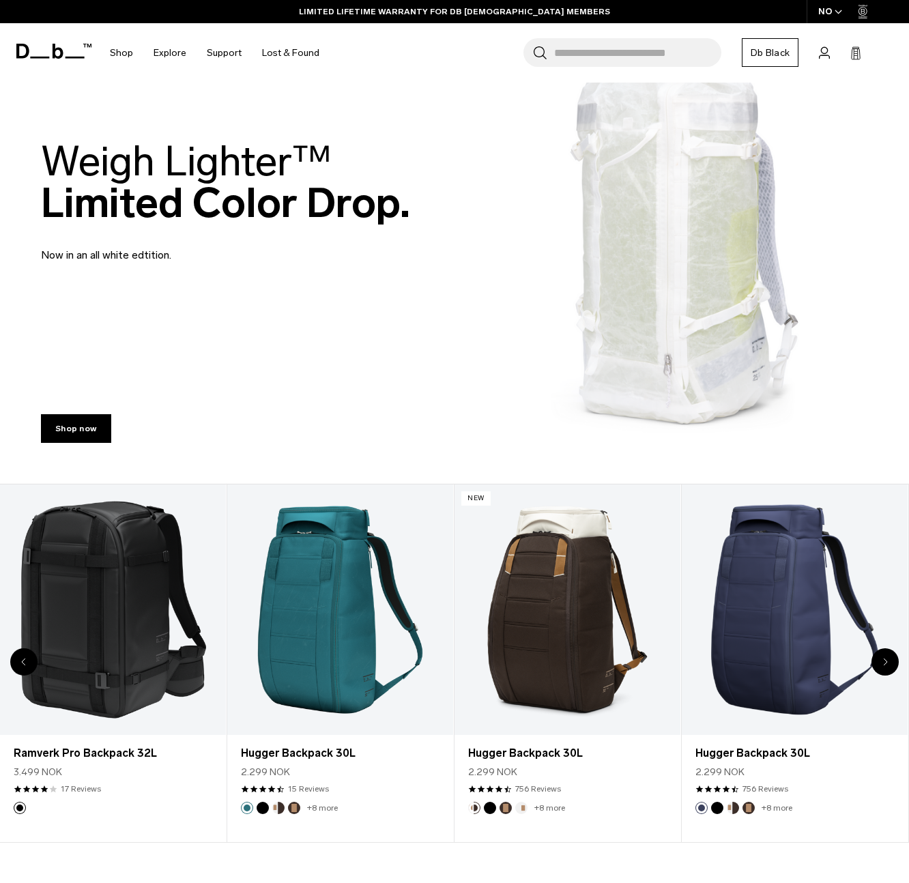
click at [886, 660] on icon "Next slide" at bounding box center [884, 662] width 3 height 6
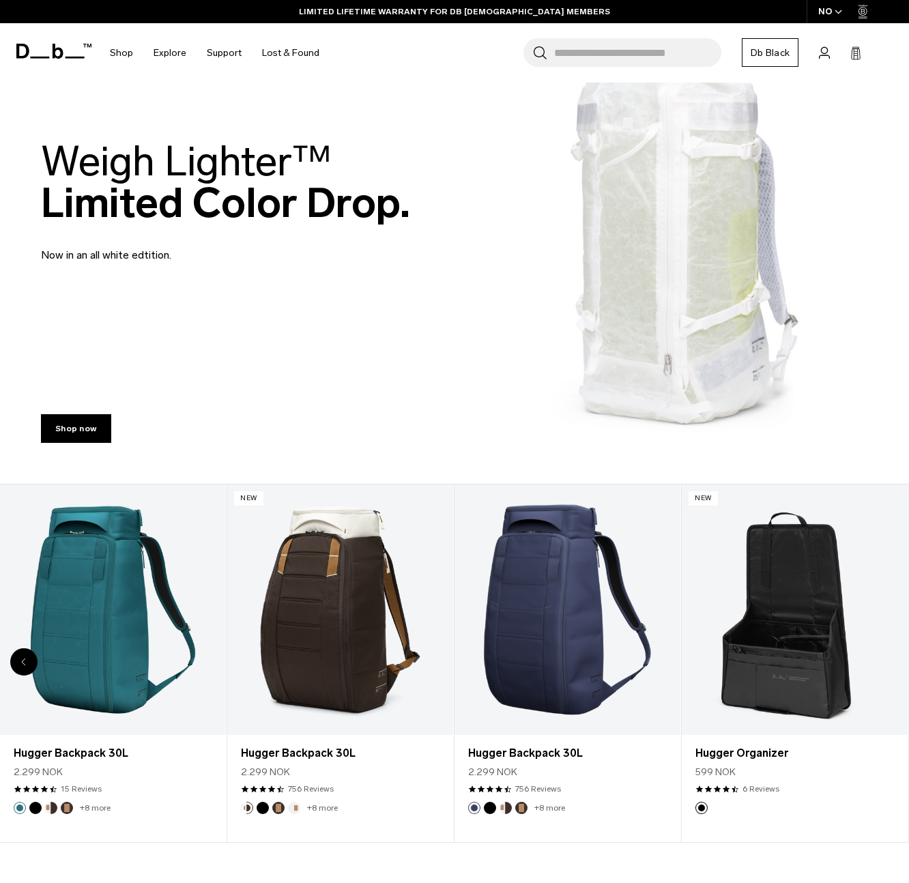
click at [886, 660] on link "Hugger Organizer" at bounding box center [795, 609] width 226 height 251
